Goal: Find contact information: Obtain details needed to contact an individual or organization

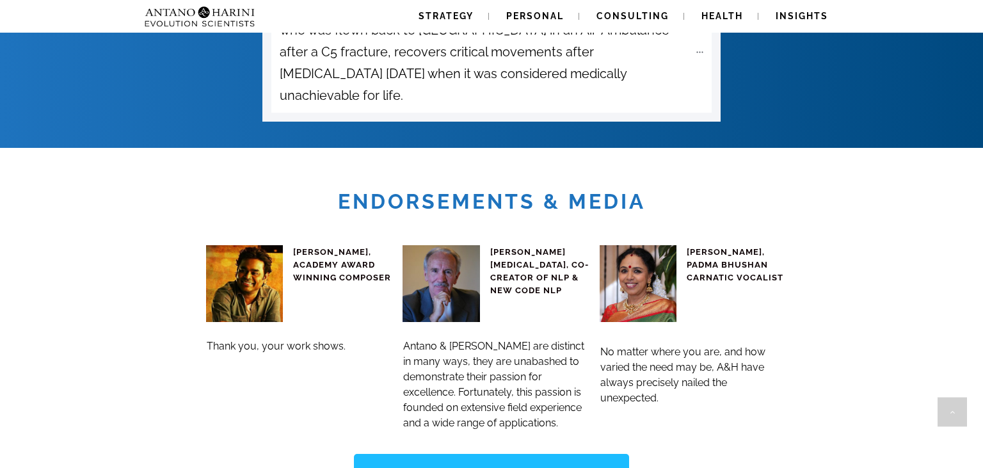
scroll to position [4858, 0]
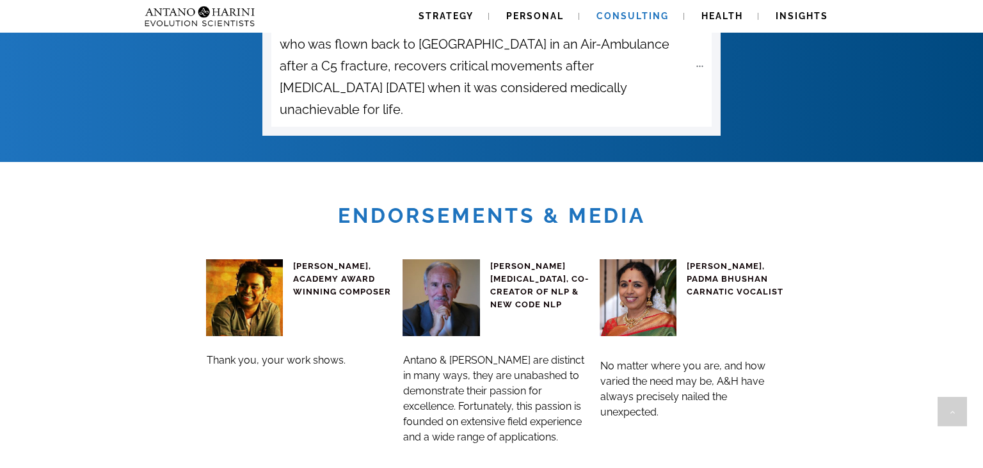
click at [636, 12] on span "Consulting" at bounding box center [633, 16] width 72 height 10
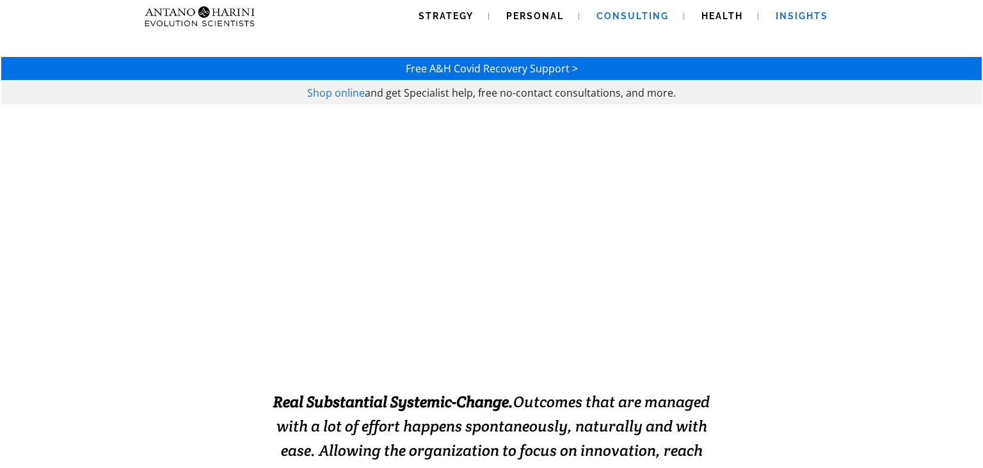
click at [804, 18] on span "Insights" at bounding box center [802, 16] width 52 height 10
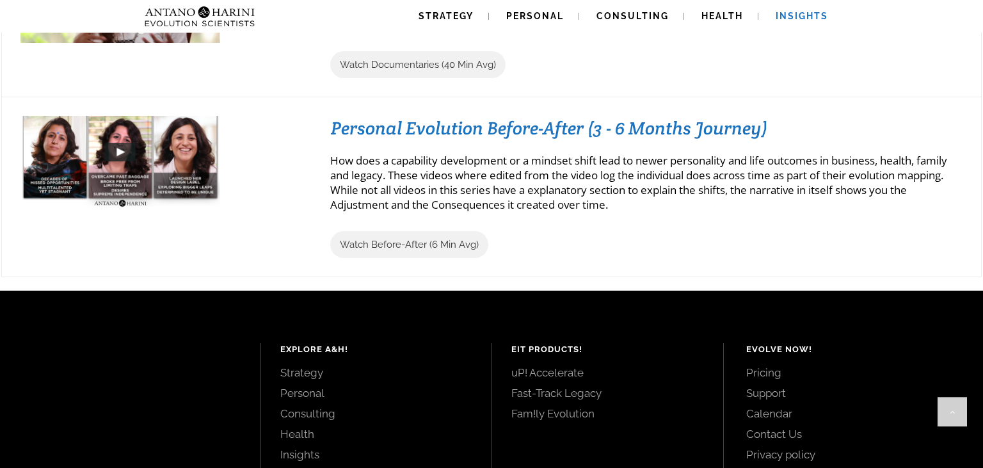
scroll to position [1452, 0]
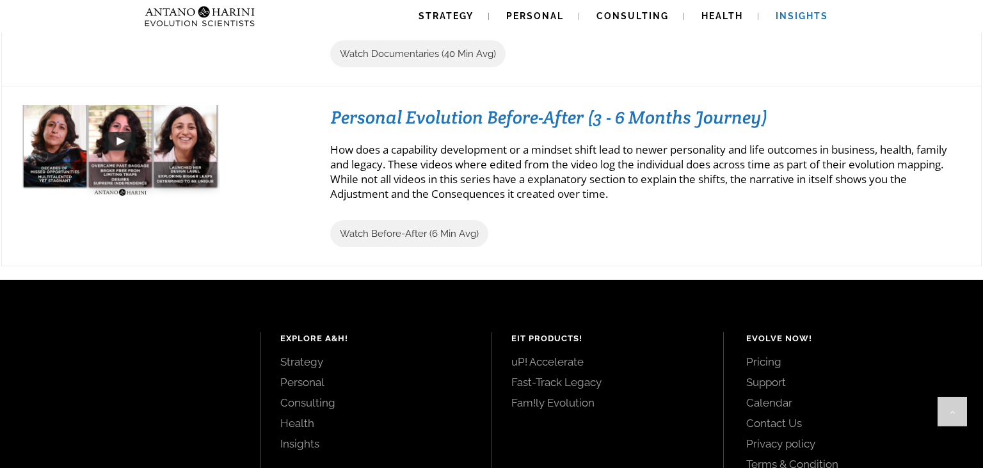
click at [126, 135] on img at bounding box center [120, 141] width 200 height 113
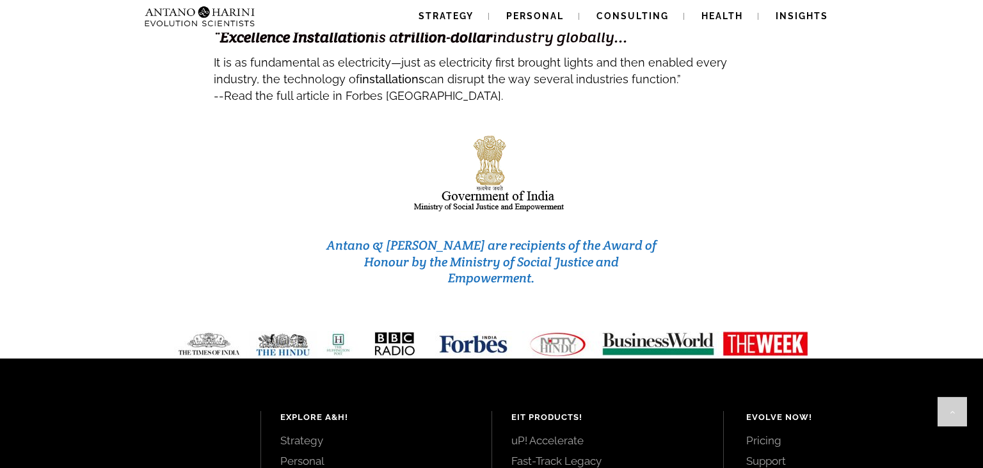
scroll to position [5518, 0]
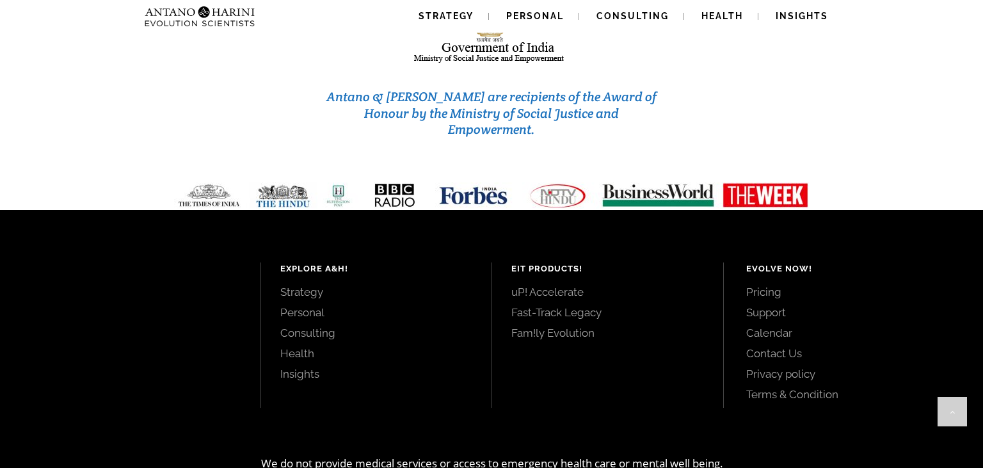
click at [785, 346] on link "Contact Us" at bounding box center [850, 353] width 209 height 14
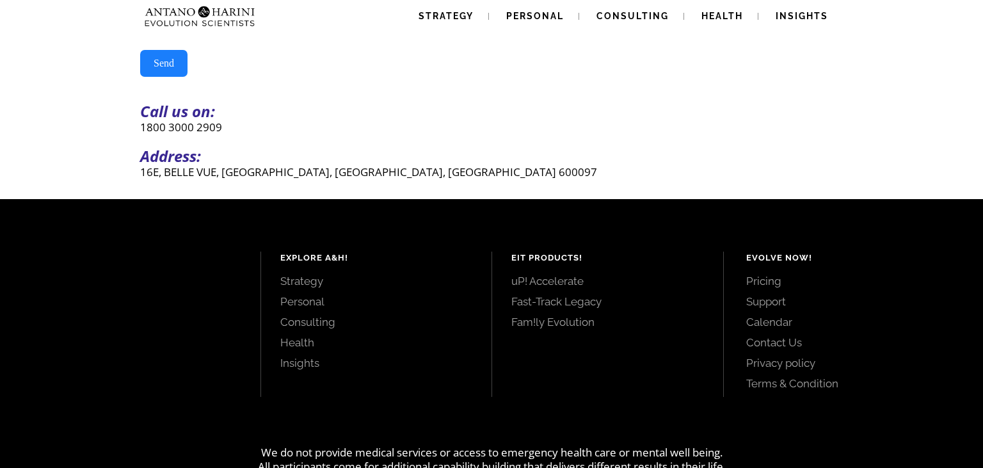
scroll to position [367, 0]
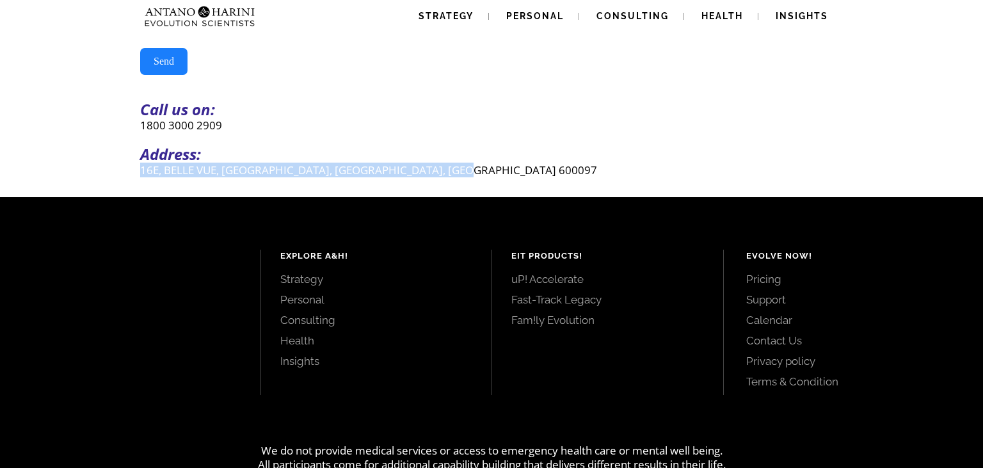
drag, startPoint x: 477, startPoint y: 177, endPoint x: 137, endPoint y: 177, distance: 339.9
copy p "16E, BELLE VUE, [GEOGRAPHIC_DATA], [GEOGRAPHIC_DATA], [GEOGRAPHIC_DATA] 600097"
